Goal: Check status: Check status

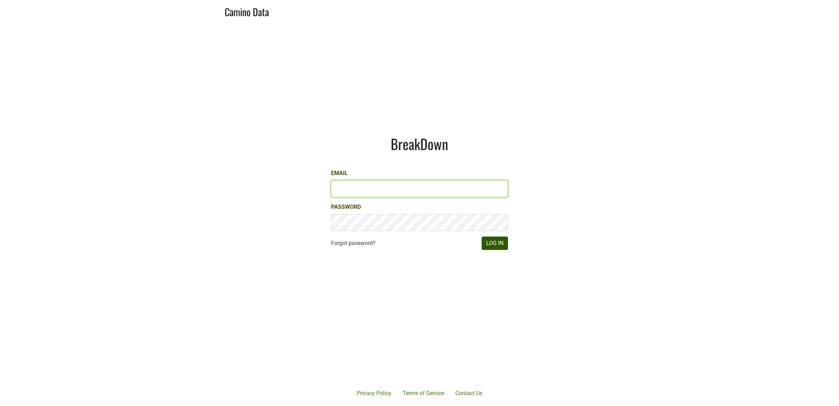
type input "[PERSON_NAME][EMAIL_ADDRESS][DOMAIN_NAME]"
click at [492, 240] on button "Log In" at bounding box center [495, 242] width 26 height 13
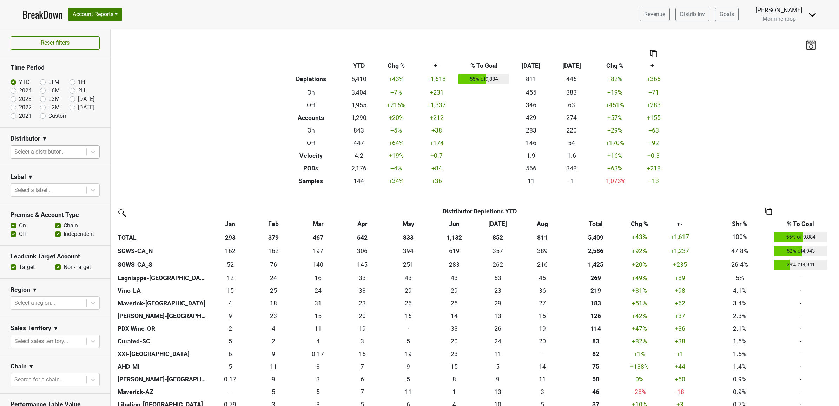
click at [49, 155] on div at bounding box center [48, 152] width 68 height 10
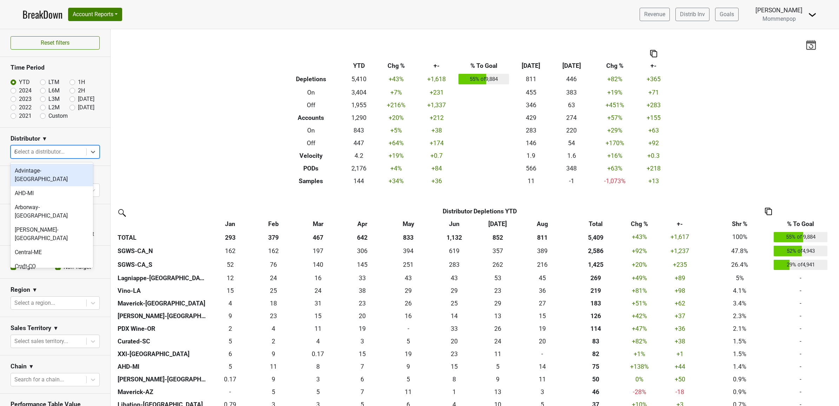
type input "ca"
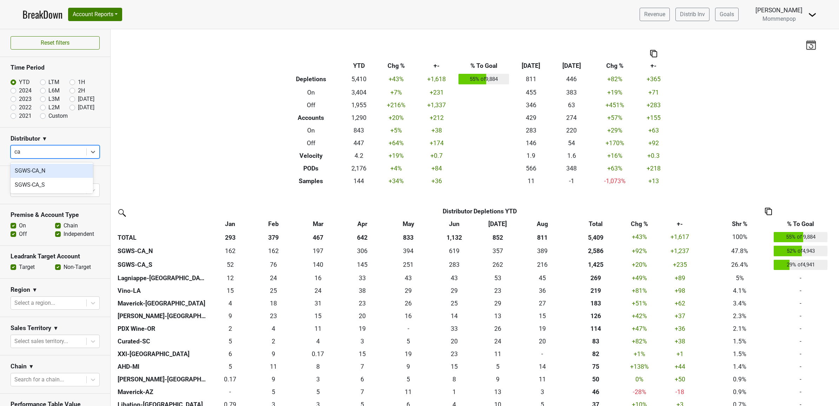
click at [50, 171] on div "SGWS-CA_N" at bounding box center [52, 171] width 83 height 14
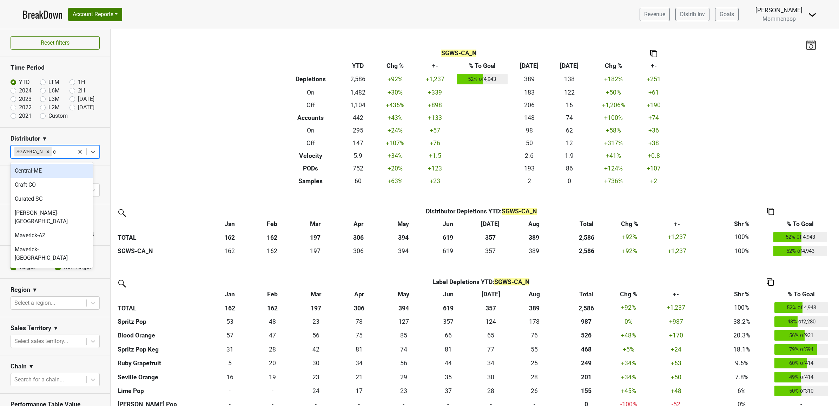
type input "ca"
click at [45, 170] on div "SGWS-CA_S" at bounding box center [52, 171] width 83 height 14
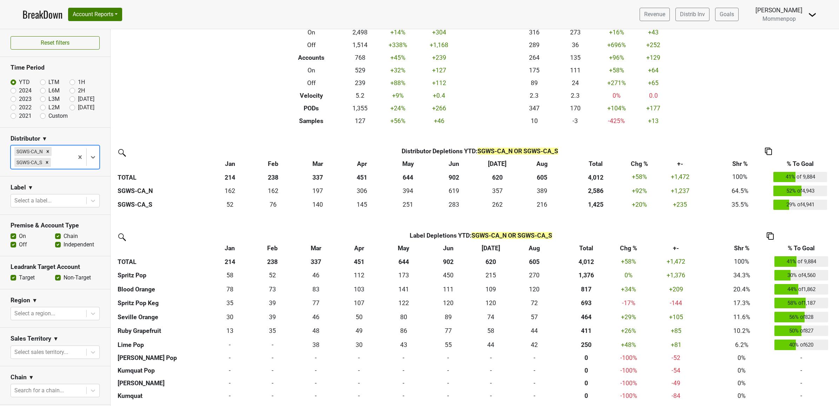
scroll to position [62, 0]
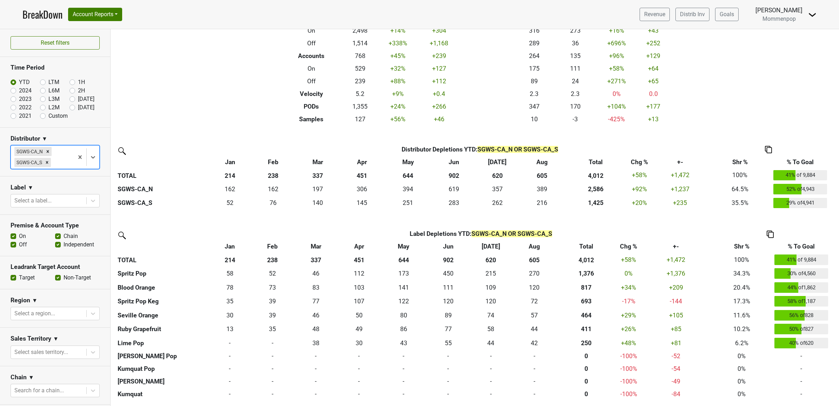
click at [19, 90] on label "2024" at bounding box center [25, 90] width 13 height 8
click at [14, 90] on input "2024" at bounding box center [25, 89] width 28 height 7
radio input "true"
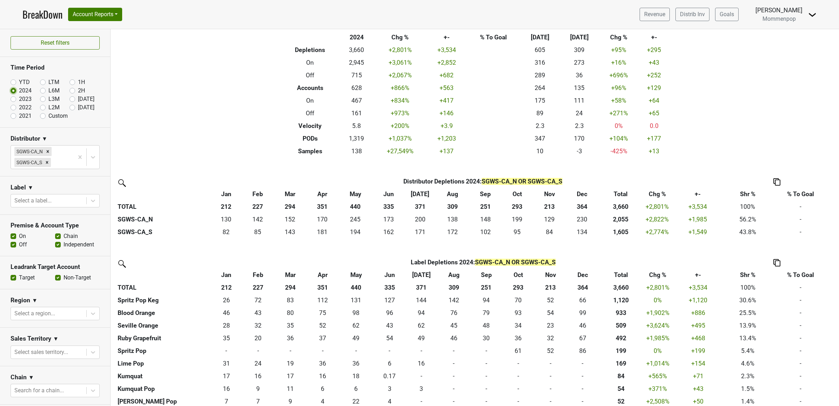
scroll to position [48, 0]
